Goal: Task Accomplishment & Management: Complete application form

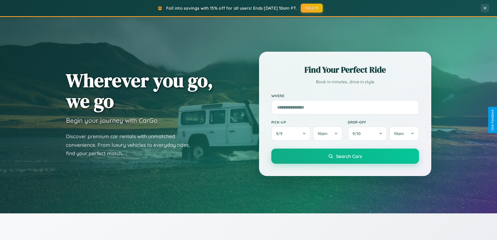
scroll to position [1003, 0]
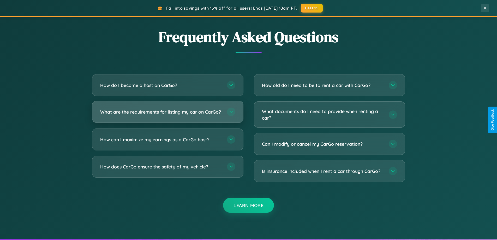
click at [167, 114] on h3 "What are the requirements for listing my car on CarGo?" at bounding box center [160, 111] width 121 height 7
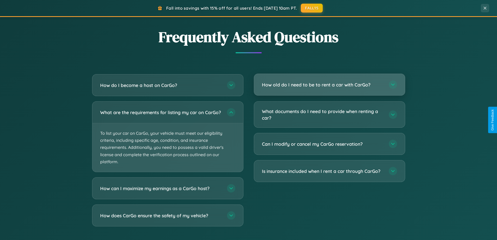
click at [329, 85] on h3 "How old do I need to be to rent a car with CarGo?" at bounding box center [322, 84] width 121 height 7
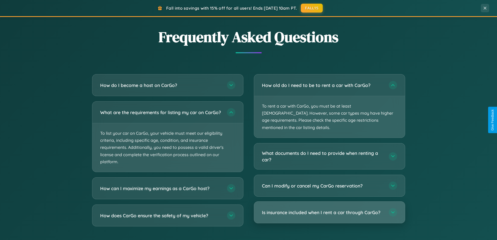
click at [329, 209] on h3 "Is insurance included when I rent a car through CarGo?" at bounding box center [322, 212] width 121 height 7
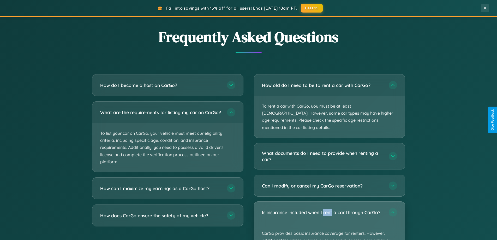
scroll to position [838, 0]
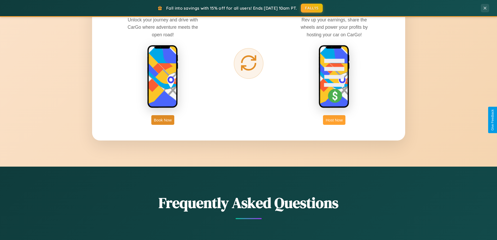
click at [334, 120] on button "Host Now" at bounding box center [334, 120] width 22 height 10
